Goal: Task Accomplishment & Management: Use online tool/utility

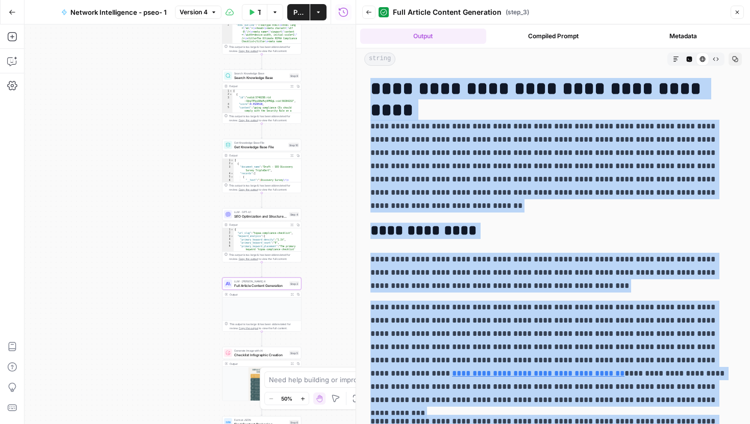
scroll to position [5077, 0]
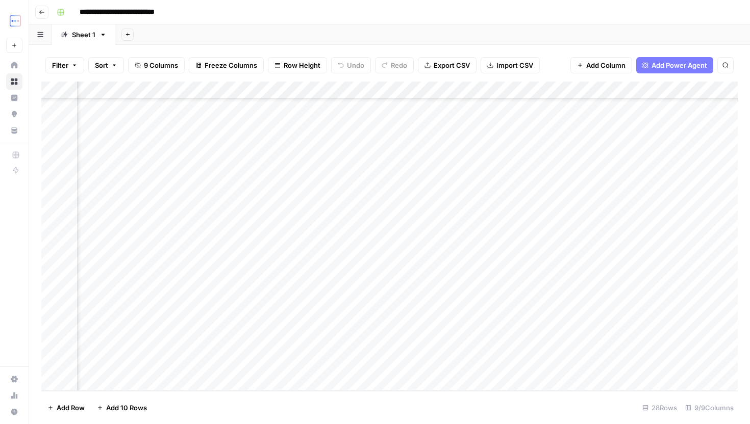
scroll to position [210, 298]
click at [575, 330] on div "Add Column" at bounding box center [389, 237] width 696 height 310
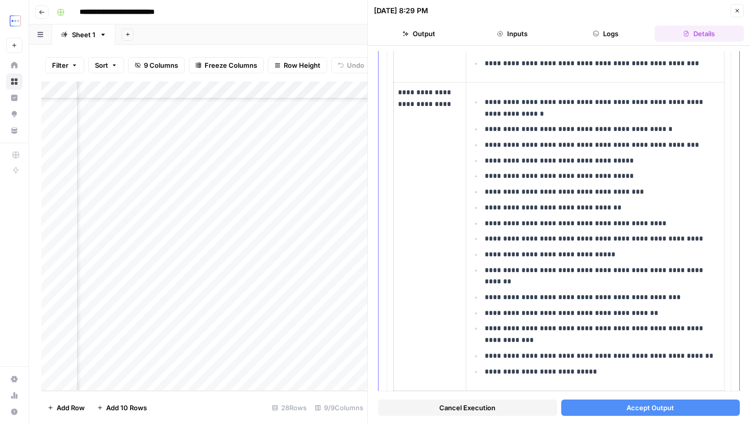
scroll to position [590, 0]
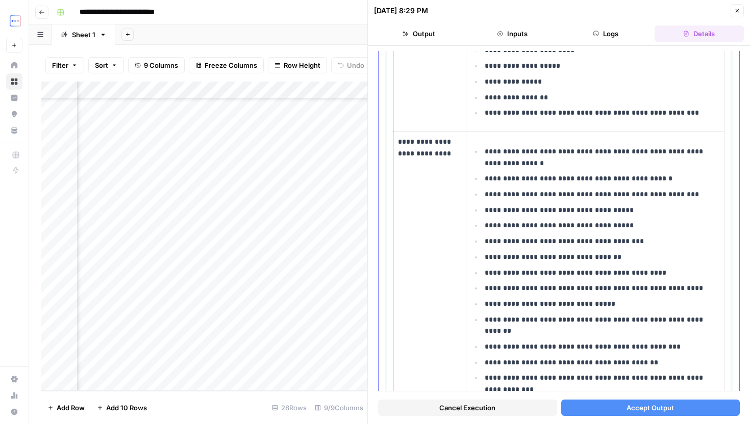
click at [503, 154] on p "**********" at bounding box center [602, 157] width 235 height 23
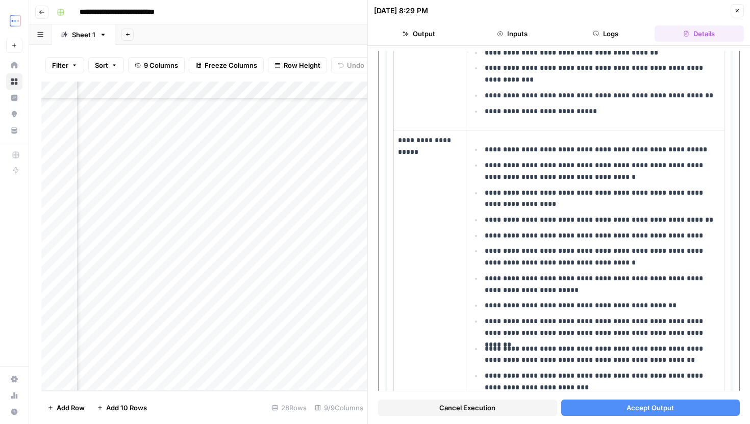
scroll to position [832, 0]
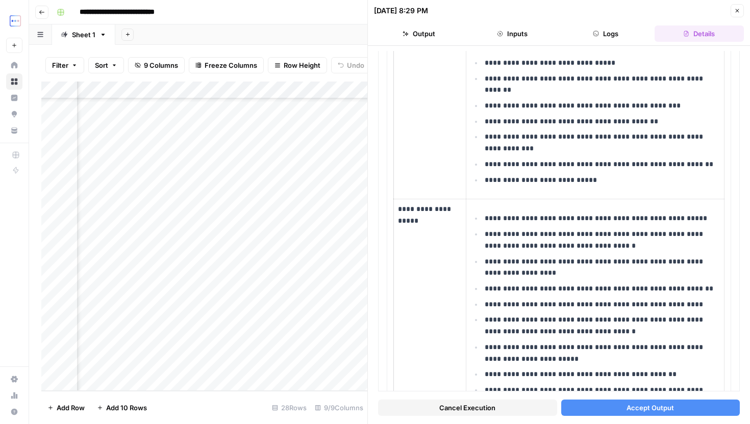
click at [589, 402] on button "Accept Output" at bounding box center [650, 408] width 179 height 16
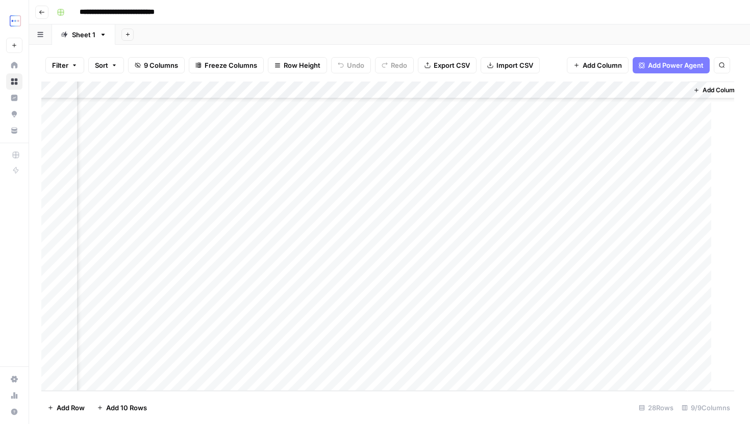
scroll to position [210, 286]
click at [588, 347] on div "Add Column" at bounding box center [389, 237] width 696 height 310
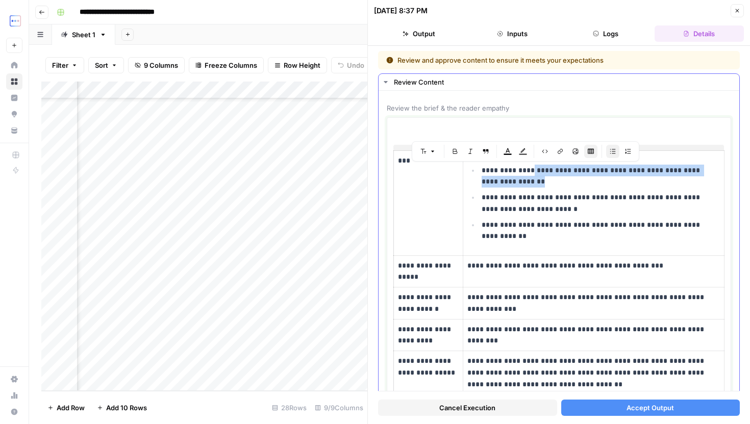
drag, startPoint x: 536, startPoint y: 183, endPoint x: 530, endPoint y: 166, distance: 17.9
click at [530, 166] on p "**********" at bounding box center [601, 176] width 238 height 23
copy p "**********"
click at [172, 347] on div "Add Column" at bounding box center [204, 237] width 326 height 310
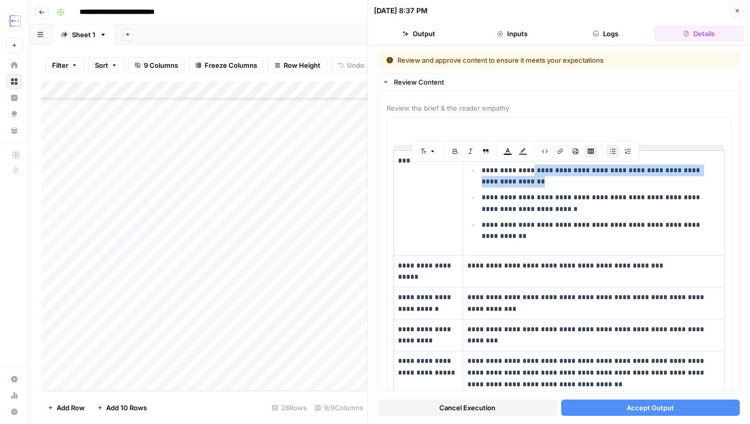
click at [171, 331] on div "Add Column" at bounding box center [204, 237] width 326 height 310
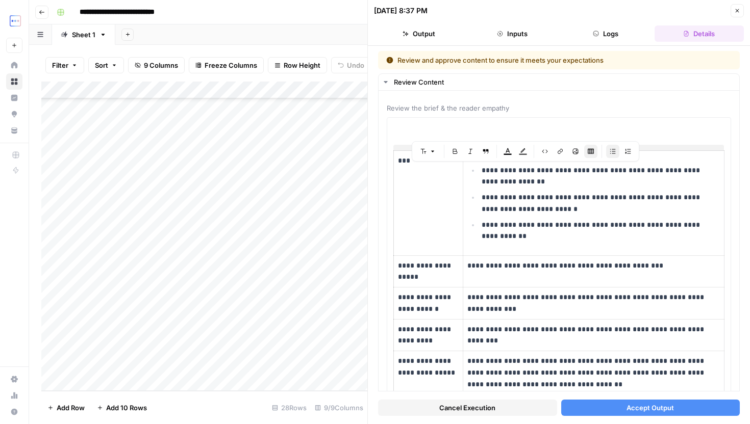
click at [175, 350] on div "Add Column" at bounding box center [204, 237] width 326 height 310
click at [297, 344] on div "Add Column" at bounding box center [204, 237] width 326 height 310
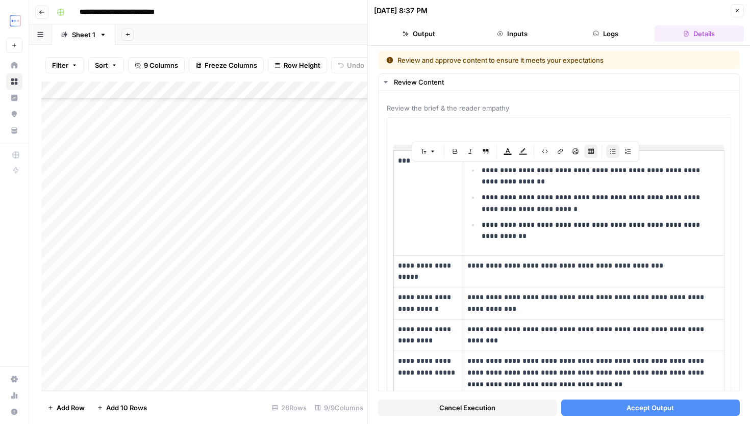
click at [171, 346] on div "Add Column" at bounding box center [204, 237] width 326 height 310
